Goal: Check status: Check status

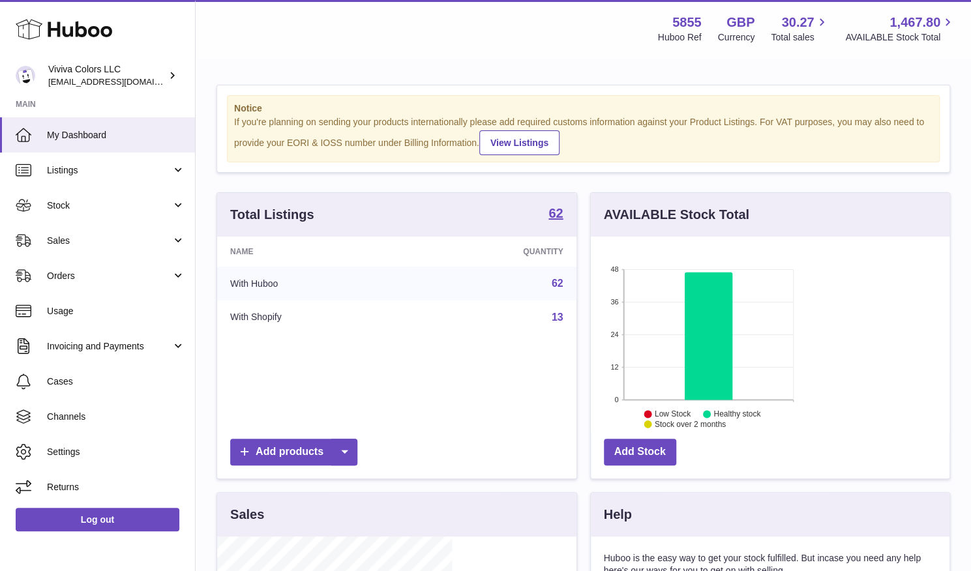
scroll to position [203, 235]
click at [94, 240] on span "Sales" at bounding box center [109, 241] width 125 height 12
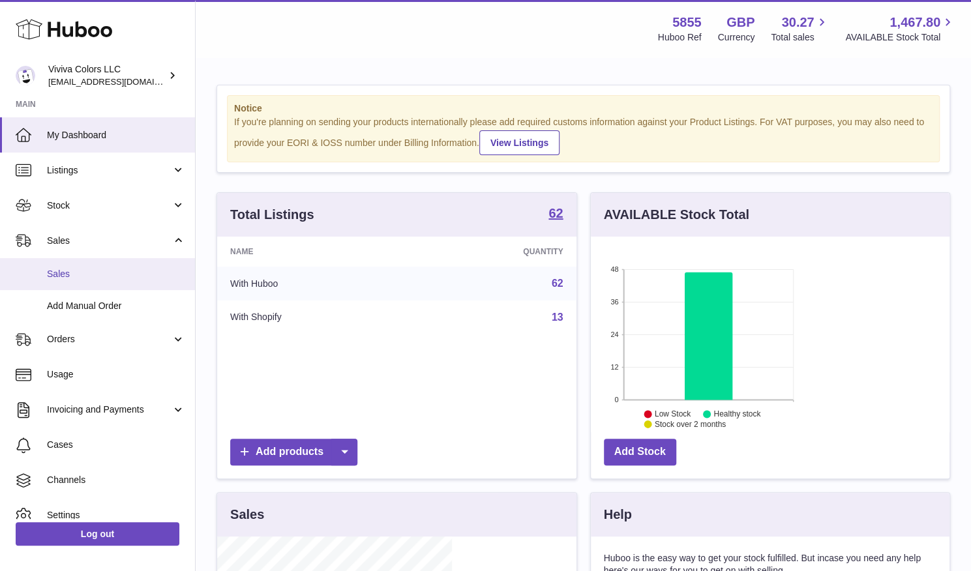
click at [91, 275] on span "Sales" at bounding box center [116, 274] width 138 height 12
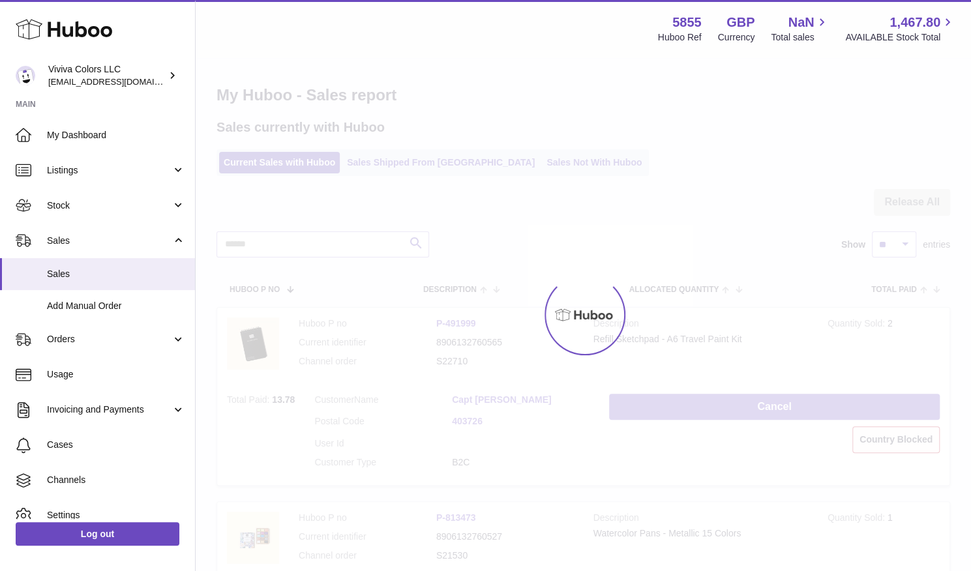
click at [385, 166] on div at bounding box center [584, 315] width 776 height 513
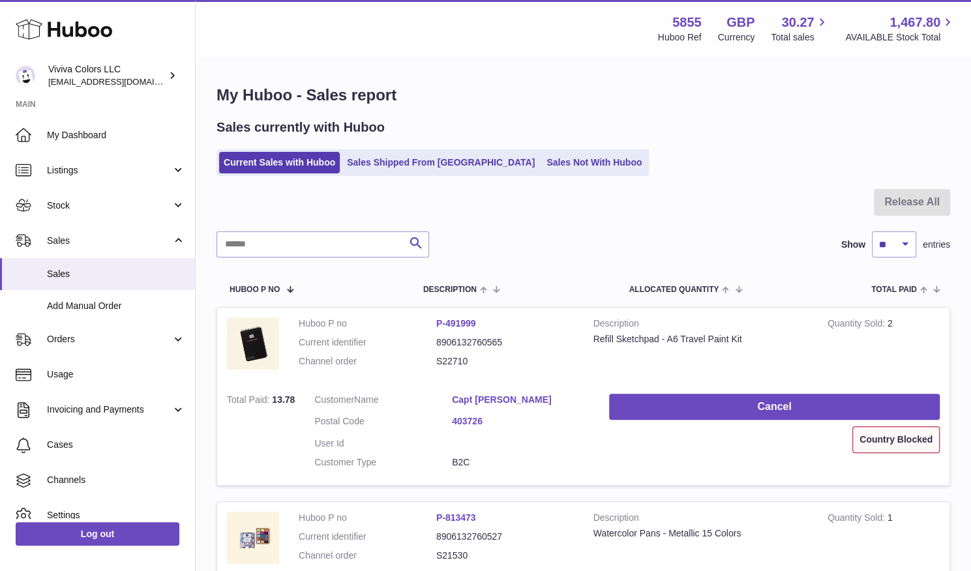
click at [385, 166] on link "Sales Shipped From [GEOGRAPHIC_DATA]" at bounding box center [440, 163] width 197 height 22
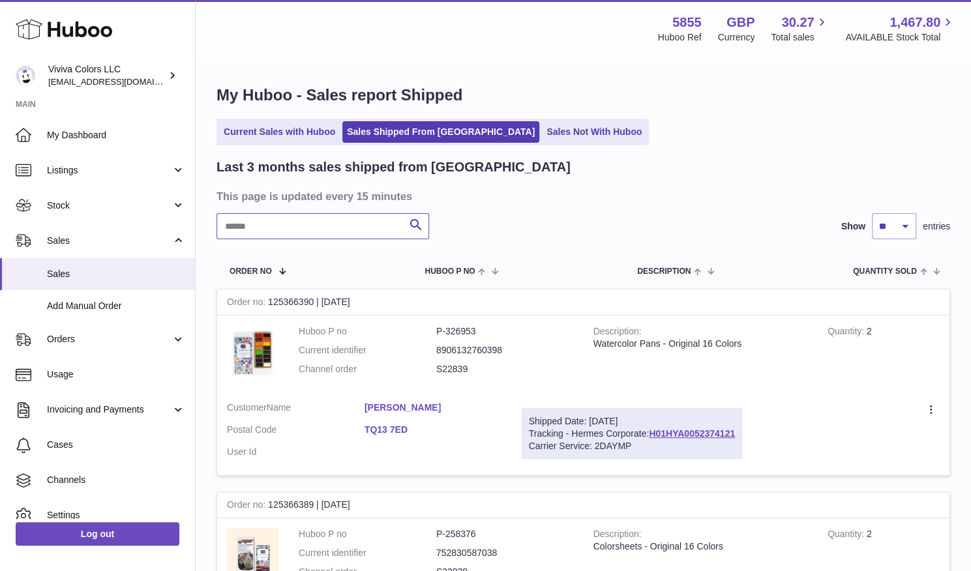
click at [343, 235] on input "text" at bounding box center [323, 226] width 213 height 26
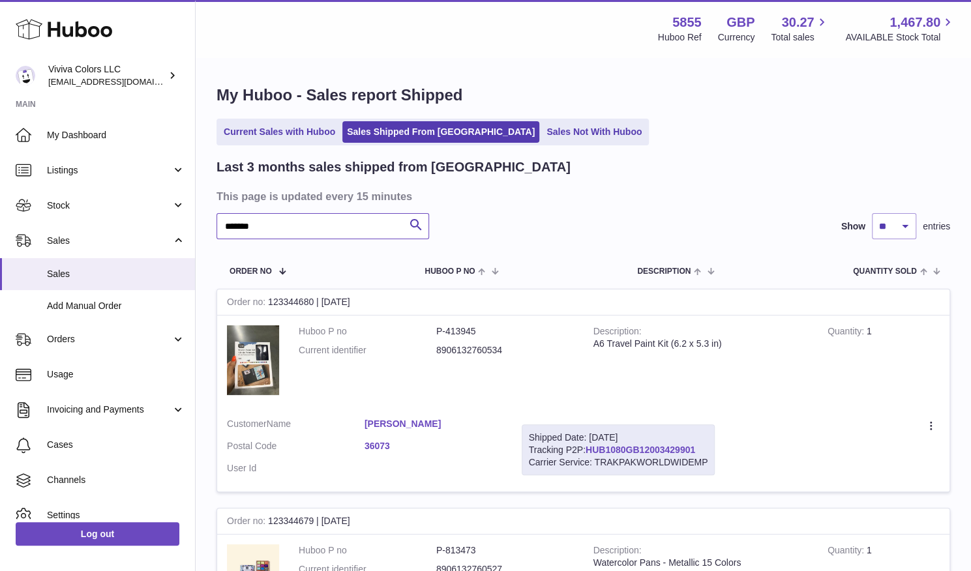
type input "*******"
click at [695, 445] on link "HUB1080GB12003429901" at bounding box center [641, 450] width 110 height 10
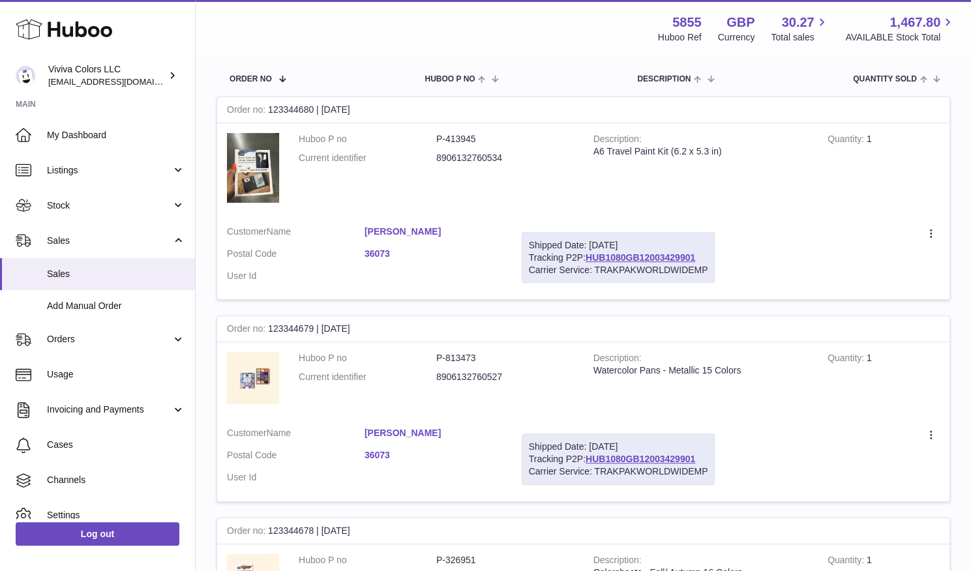
scroll to position [193, 0]
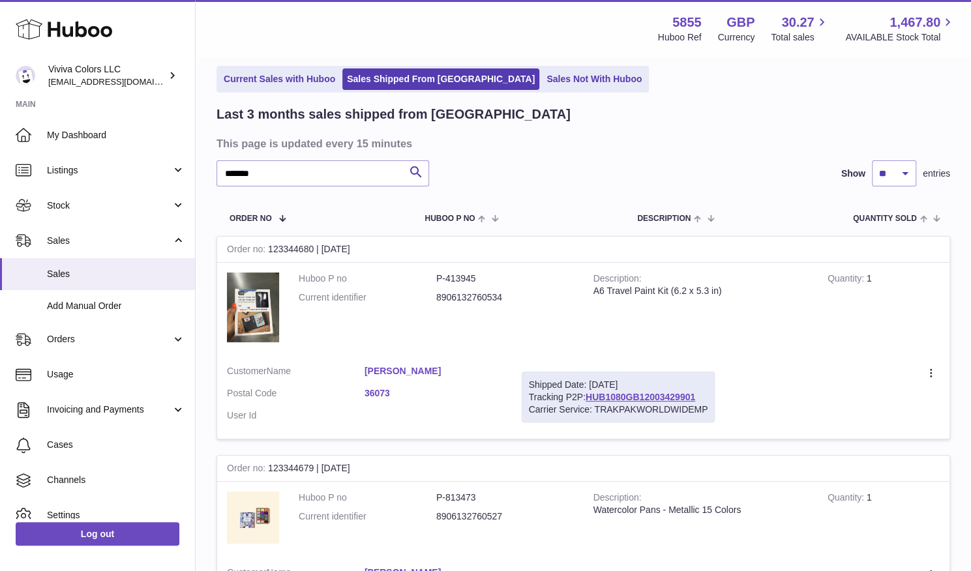
scroll to position [57, 0]
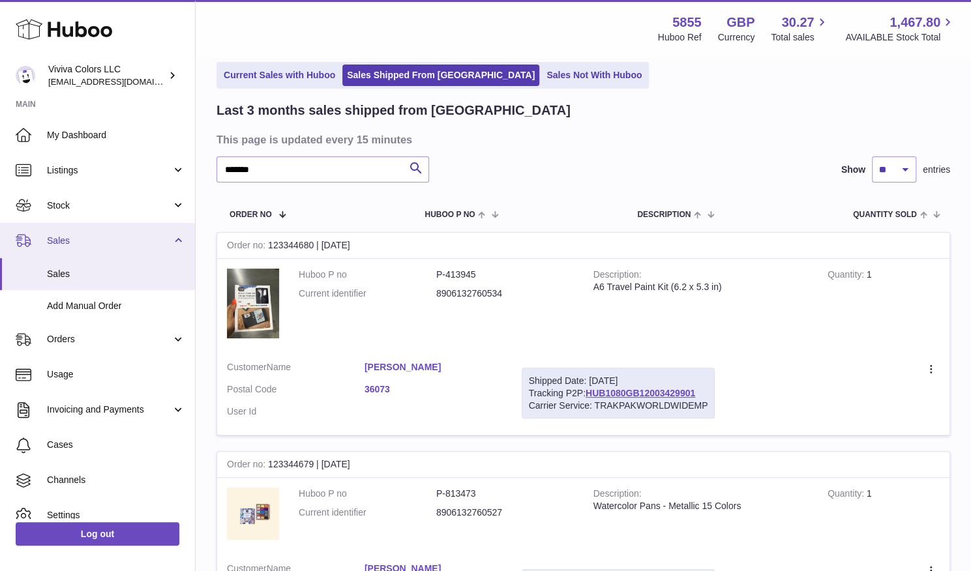
click at [52, 249] on link "Sales" at bounding box center [97, 240] width 195 height 35
